Goal: Find specific page/section: Find specific page/section

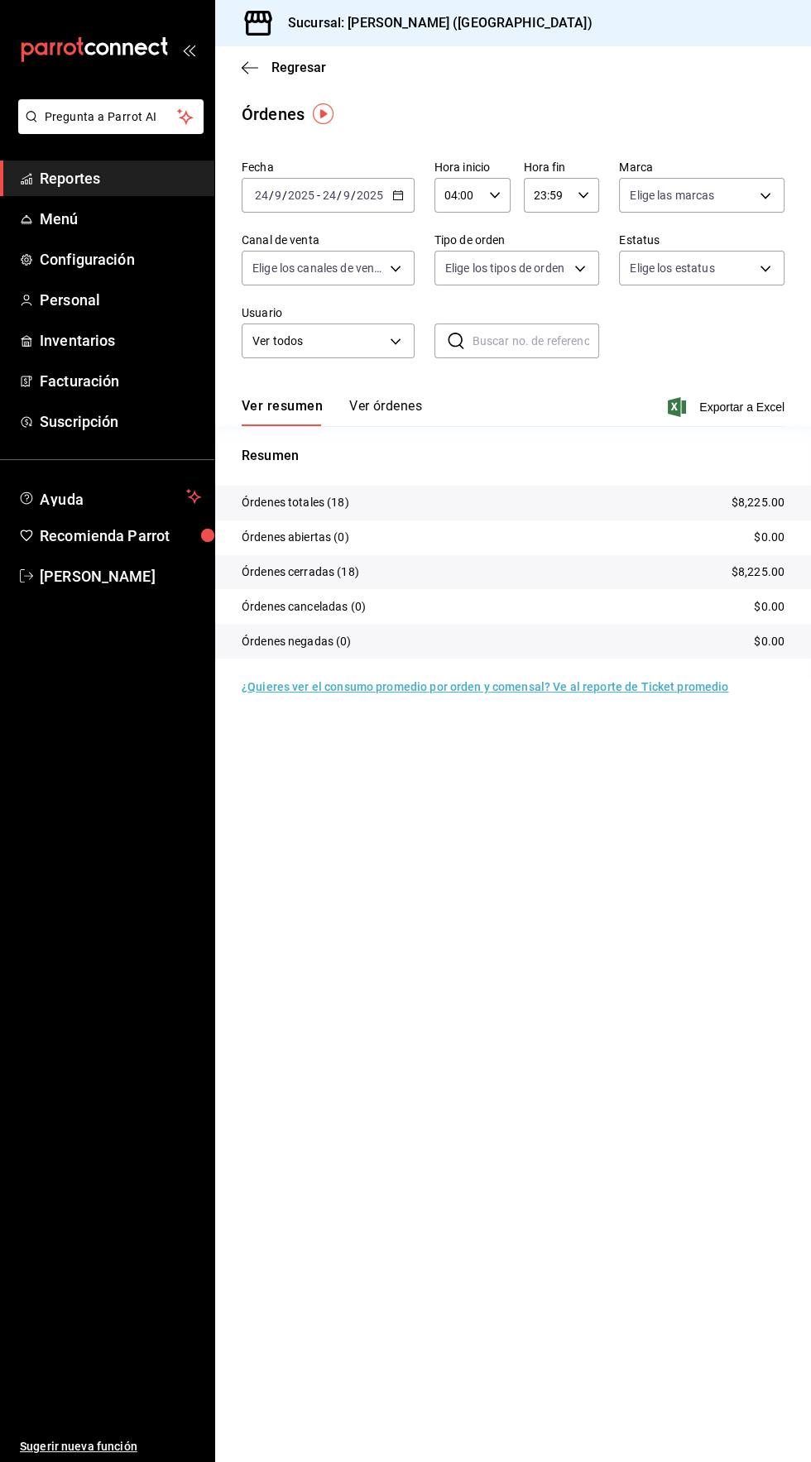
click at [51, 177] on span "Reportes" at bounding box center [120, 178] width 161 height 22
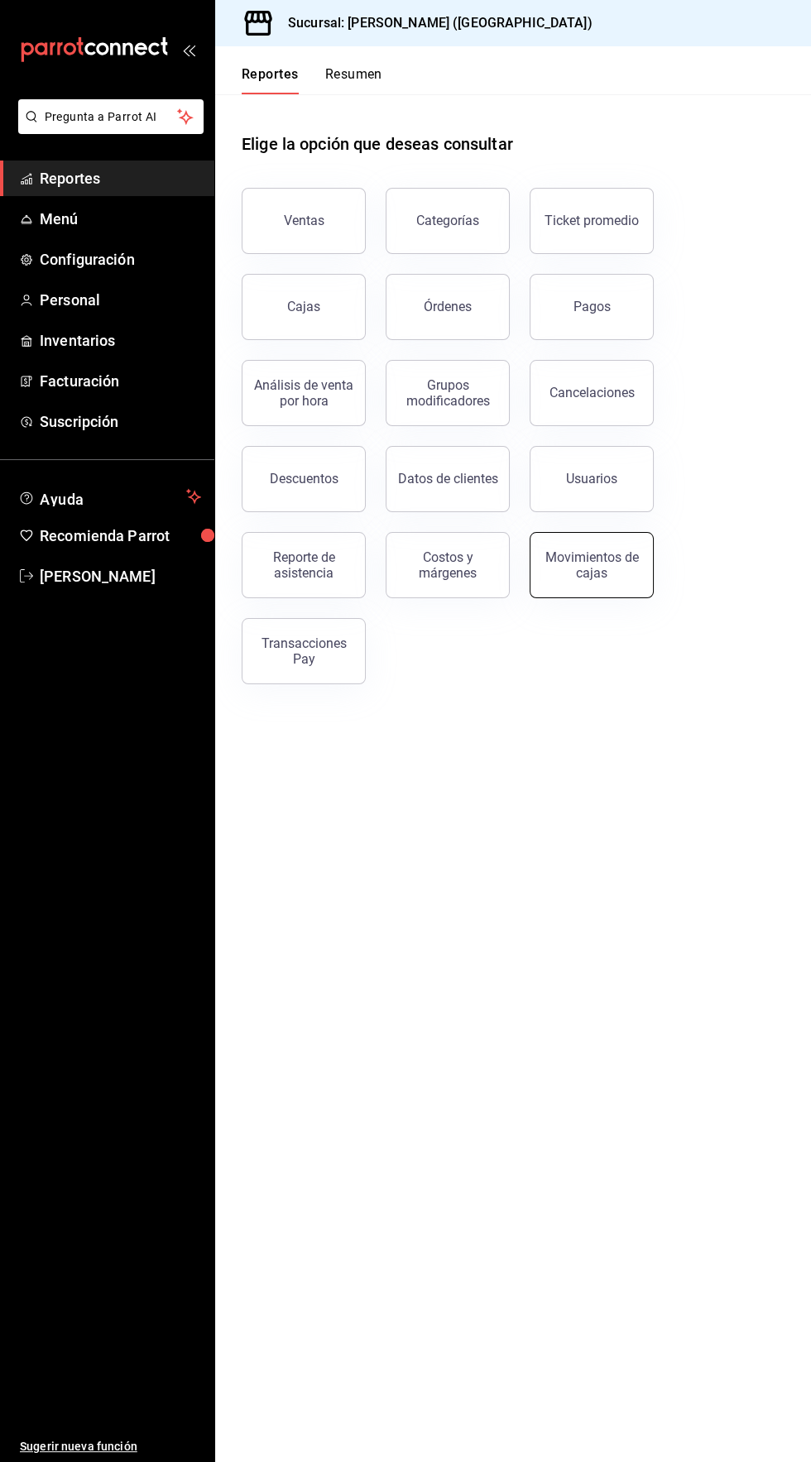
click at [614, 569] on div "Movimientos de cajas" at bounding box center [591, 564] width 103 height 31
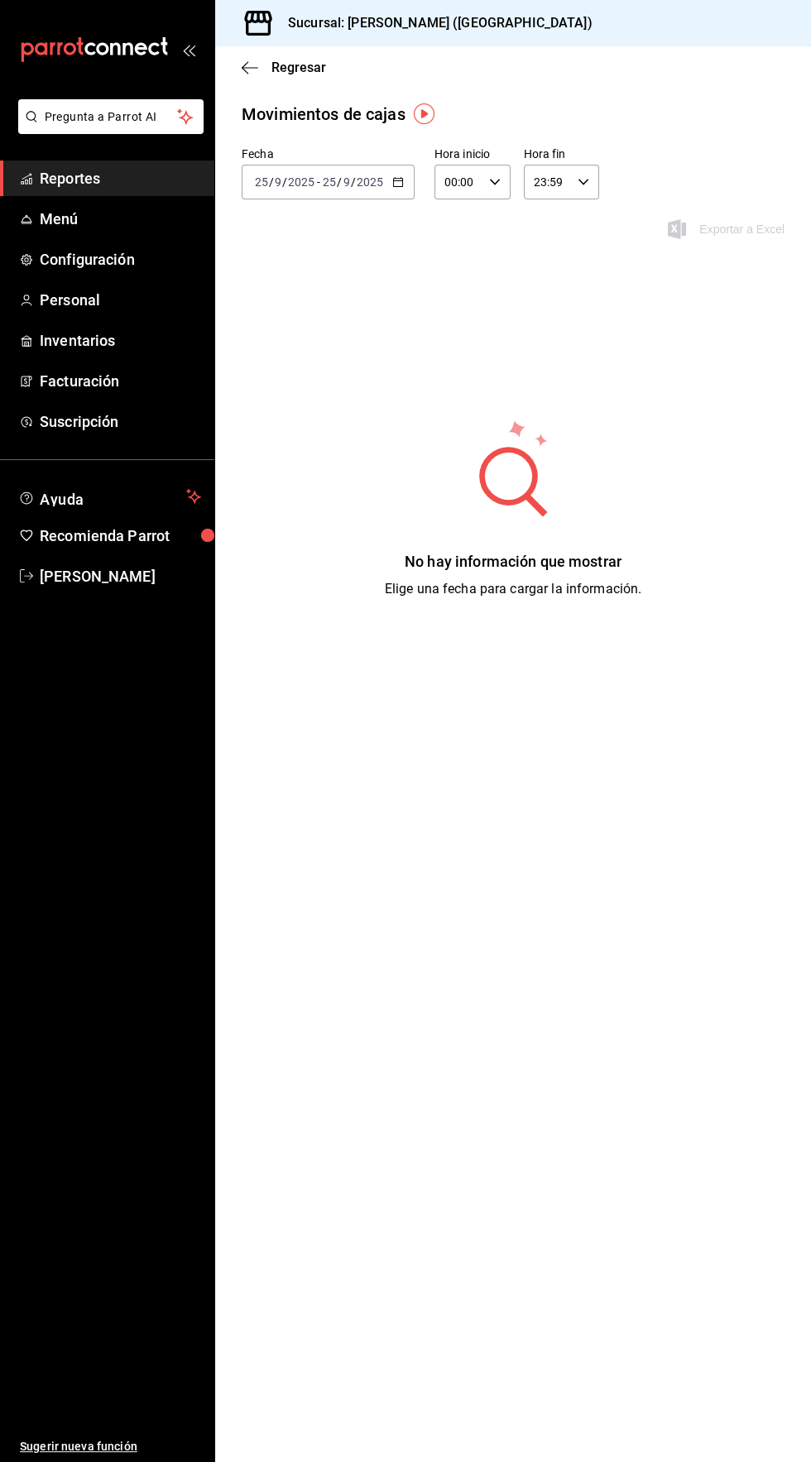
click at [376, 177] on input "2025" at bounding box center [370, 181] width 28 height 13
click at [315, 308] on span "Semana actual" at bounding box center [320, 306] width 128 height 17
